Goal: Communication & Community: Participate in discussion

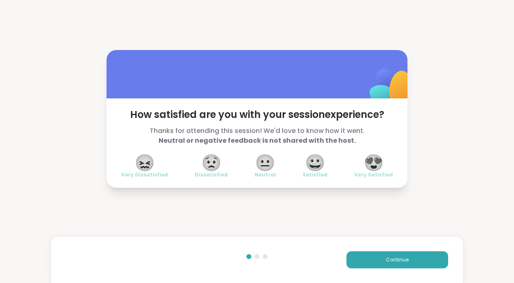
click at [381, 269] on div "Continue" at bounding box center [256, 260] width 411 height 46
click at [381, 261] on button "Continue" at bounding box center [397, 259] width 102 height 17
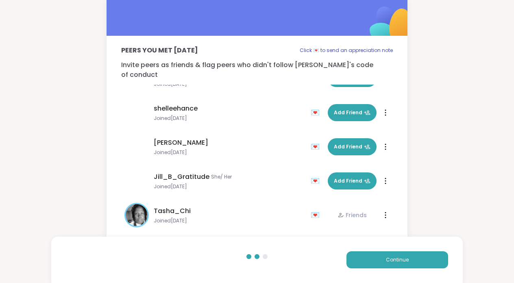
scroll to position [3, 0]
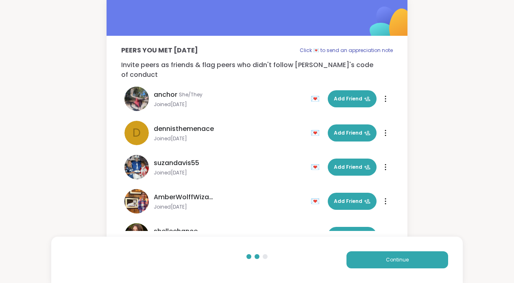
click at [247, 255] on div at bounding box center [248, 256] width 5 height 5
click at [365, 259] on button "Continue" at bounding box center [397, 259] width 102 height 17
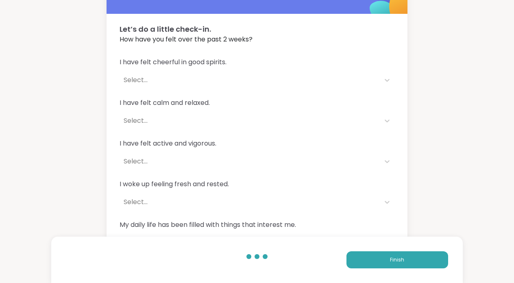
scroll to position [58, 0]
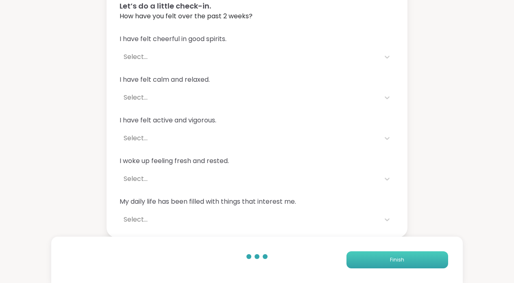
click at [388, 259] on button "Finish" at bounding box center [397, 259] width 102 height 17
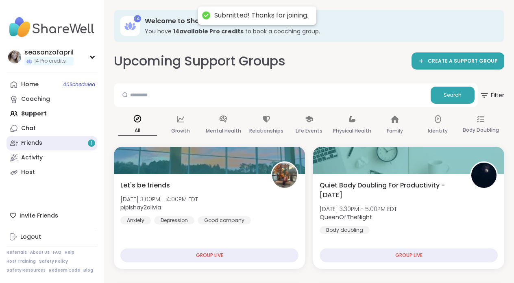
click at [63, 141] on link "Friends 1" at bounding box center [52, 143] width 91 height 15
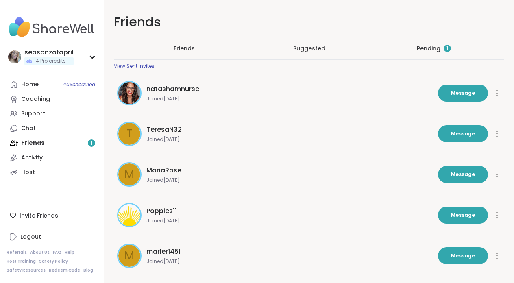
click at [425, 55] on div "Pending 1" at bounding box center [434, 48] width 122 height 21
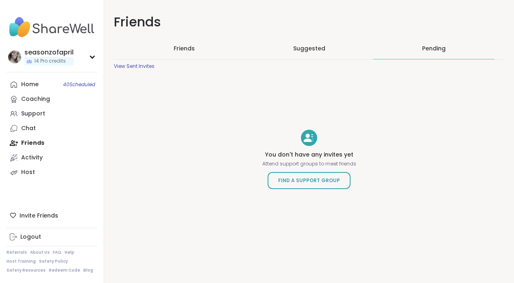
click at [178, 47] on span "Friends" at bounding box center [184, 48] width 21 height 8
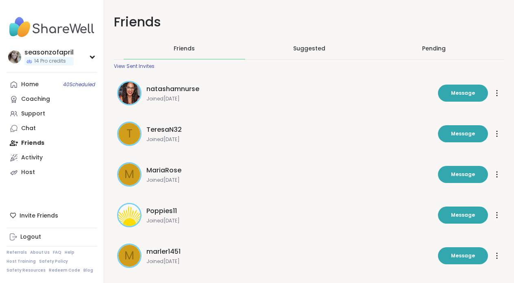
click at [322, 50] on span "Suggested" at bounding box center [309, 48] width 32 height 8
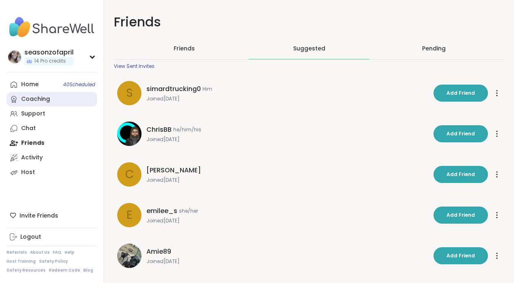
click at [30, 96] on div "Coaching" at bounding box center [35, 99] width 29 height 8
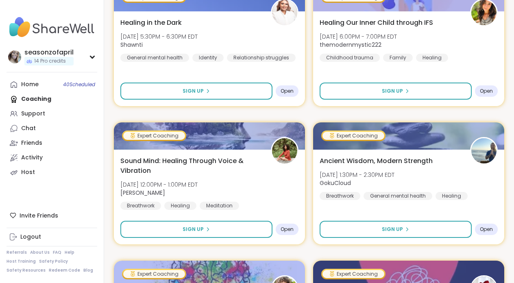
scroll to position [320, 0]
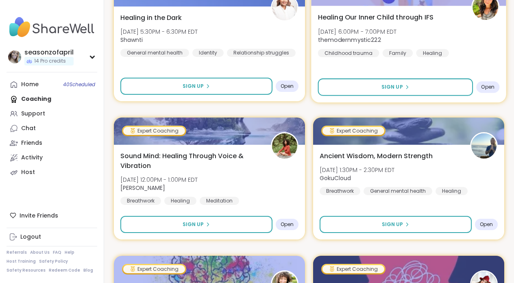
click at [374, 14] on span "Healing Our Inner Child through IFS" at bounding box center [376, 17] width 116 height 10
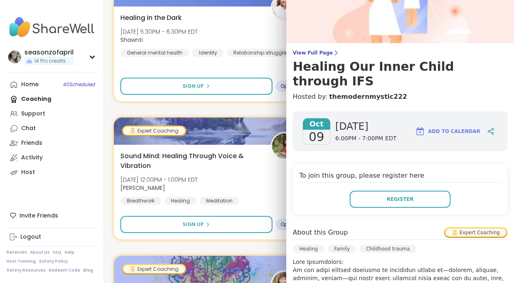
scroll to position [0, 0]
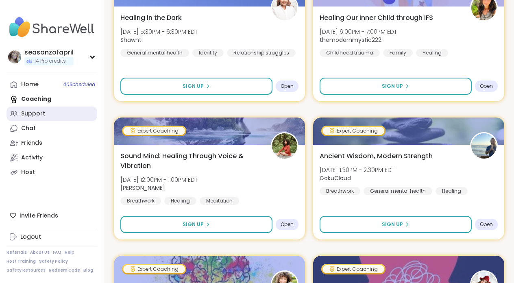
click at [30, 119] on link "Support" at bounding box center [52, 113] width 91 height 15
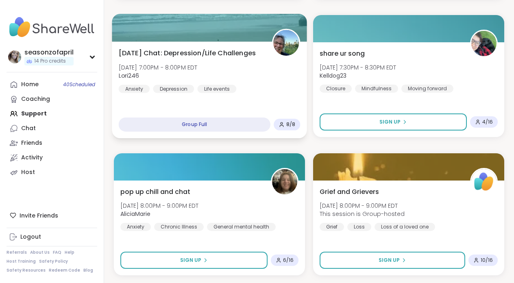
scroll to position [988, 0]
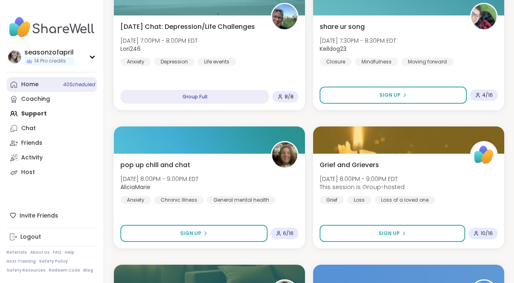
click at [44, 86] on link "Home 40 Scheduled" at bounding box center [52, 84] width 91 height 15
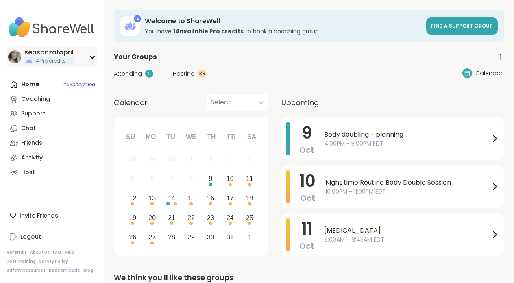
click at [60, 52] on div "seasonzofapril" at bounding box center [48, 52] width 49 height 9
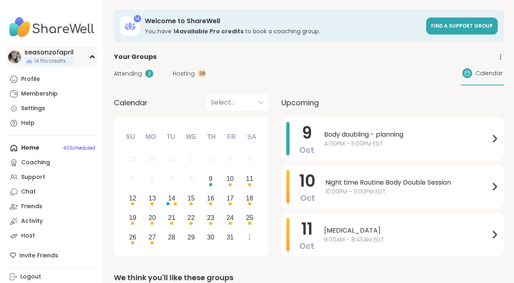
click at [60, 52] on div "seasonzofapril" at bounding box center [48, 52] width 49 height 9
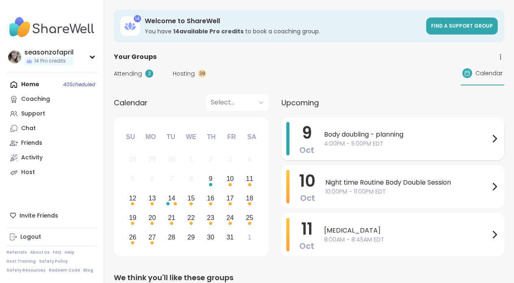
click at [430, 150] on div "Body doubling - planning 4:00PM - 5:00PM EDT" at bounding box center [411, 138] width 175 height 33
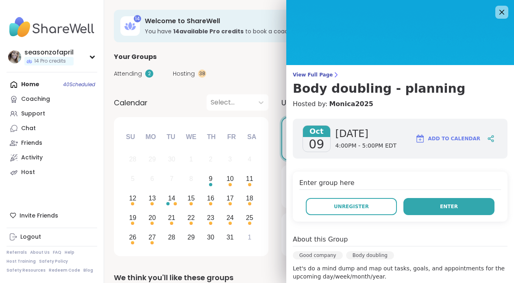
click at [417, 210] on button "Enter" at bounding box center [448, 206] width 91 height 17
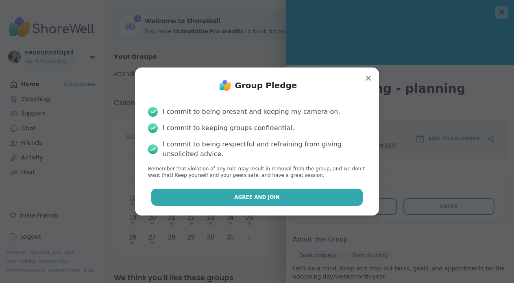
click at [304, 195] on button "Agree and Join" at bounding box center [257, 197] width 212 height 17
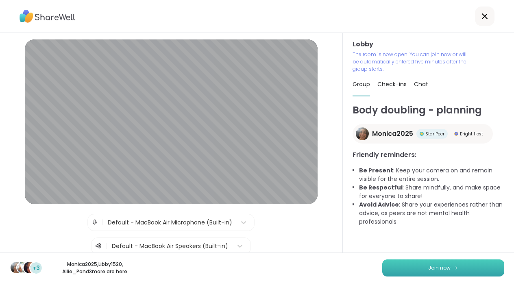
click at [433, 270] on span "Join now" at bounding box center [439, 267] width 22 height 7
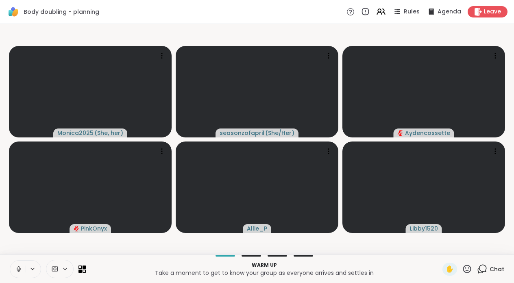
click at [16, 266] on icon at bounding box center [18, 268] width 7 height 7
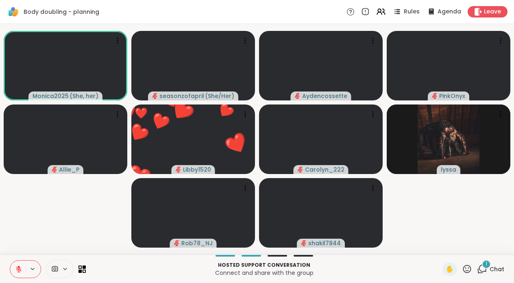
click at [491, 264] on div "1 Chat" at bounding box center [490, 269] width 27 height 13
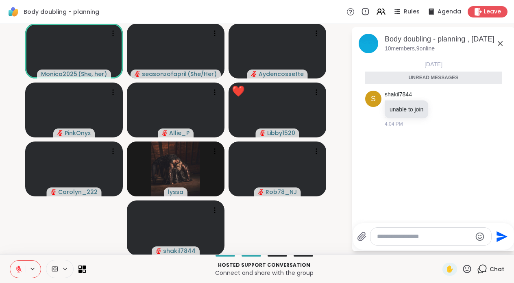
click at [492, 266] on span "Chat" at bounding box center [496, 269] width 15 height 8
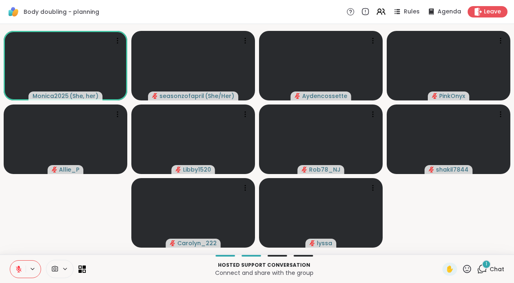
click at [15, 264] on button at bounding box center [17, 269] width 15 height 17
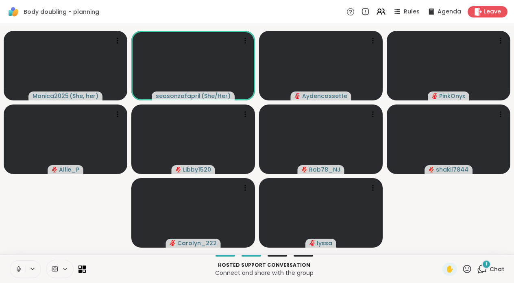
click at [491, 269] on span "Chat" at bounding box center [496, 269] width 15 height 8
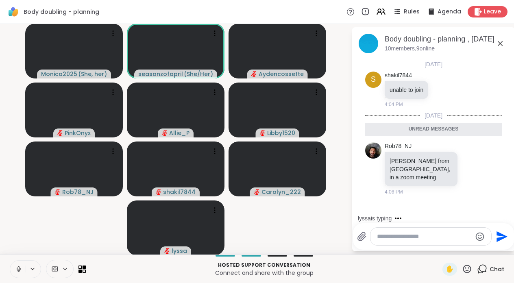
click at [501, 46] on icon at bounding box center [500, 44] width 10 height 10
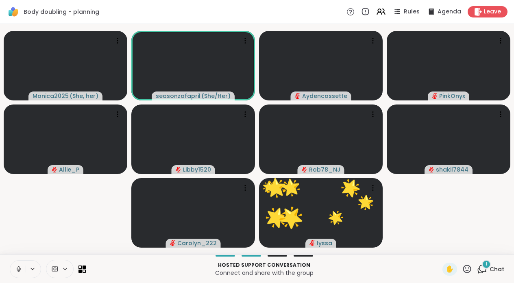
click at [17, 270] on icon at bounding box center [18, 268] width 7 height 7
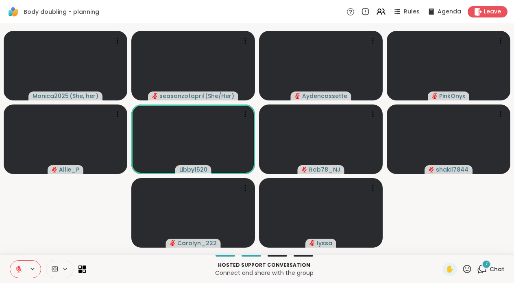
click at [492, 266] on span "Chat" at bounding box center [496, 269] width 15 height 8
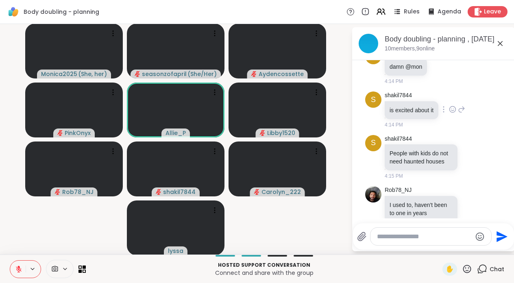
scroll to position [356, 0]
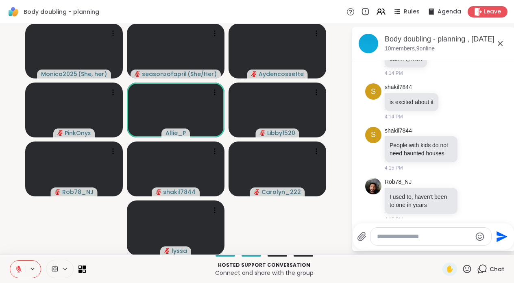
click at [310, 236] on video-player-container "Monica2025 ( She, her ) seasonzofapril ( She/Her ) Aydencossette PinkOnyx Allie…" at bounding box center [175, 139] width 341 height 224
click at [483, 271] on icon at bounding box center [482, 269] width 10 height 10
